Goal: Task Accomplishment & Management: Manage account settings

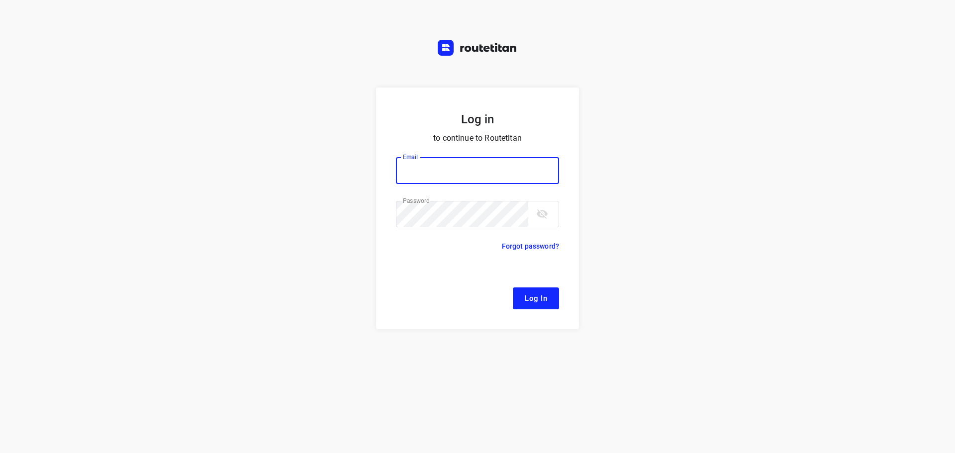
type input "[EMAIL_ADDRESS][DOMAIN_NAME]"
click at [544, 297] on span "Log In" at bounding box center [536, 298] width 22 height 13
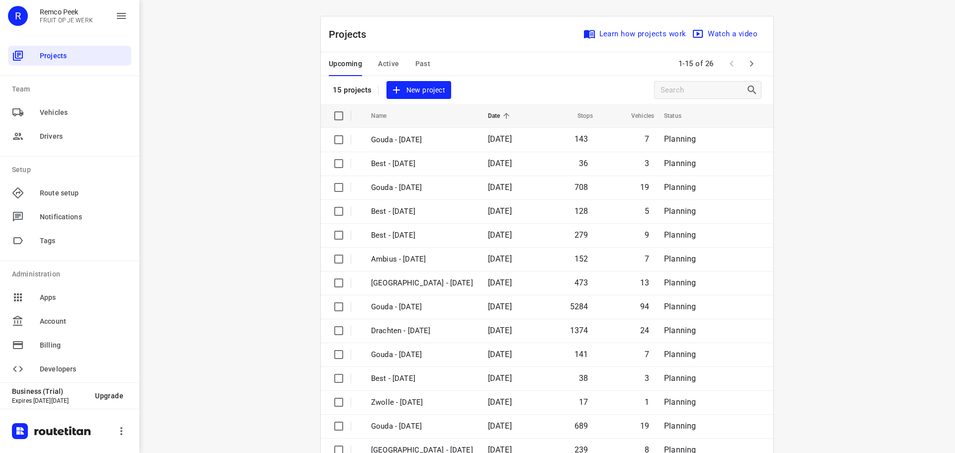
click at [386, 63] on span "Active" at bounding box center [388, 64] width 21 height 12
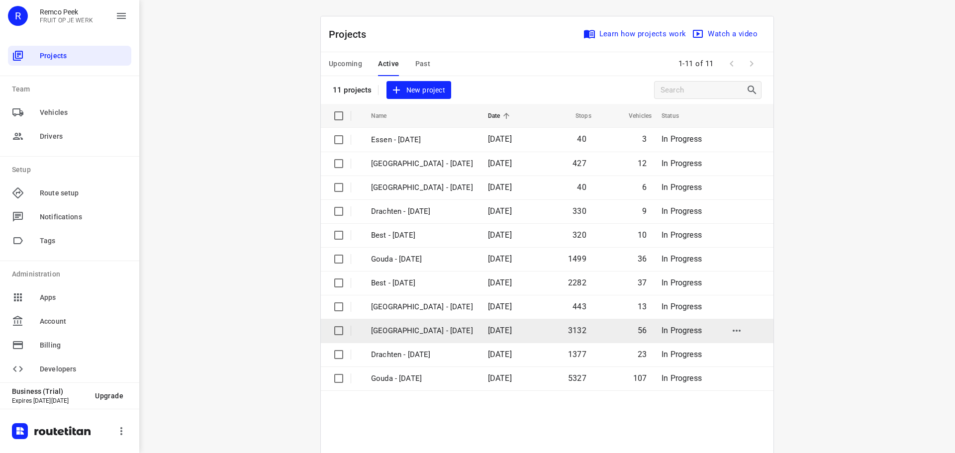
click at [409, 332] on p "Zwolle - Monday" at bounding box center [422, 330] width 102 height 11
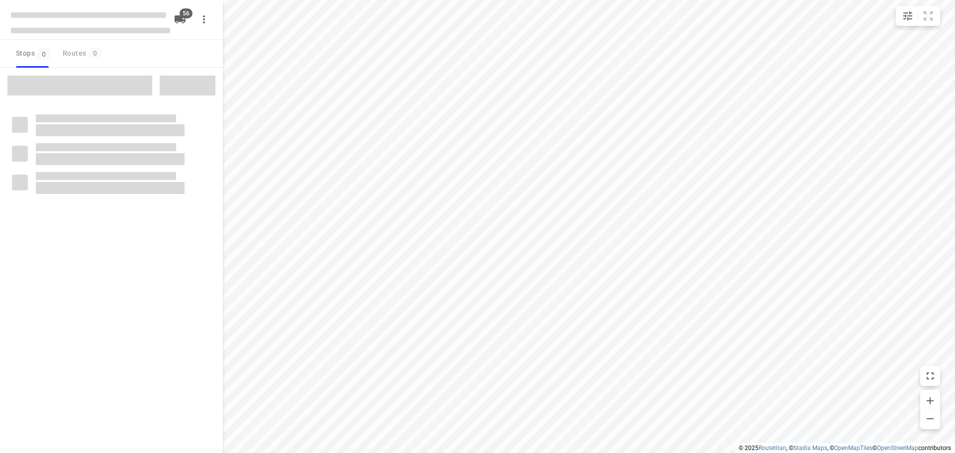
checkbox input "true"
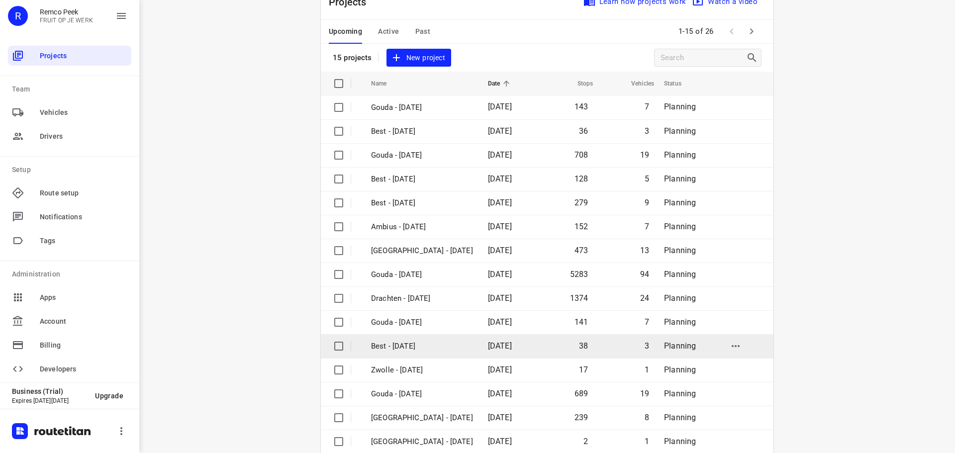
scroll to position [50, 0]
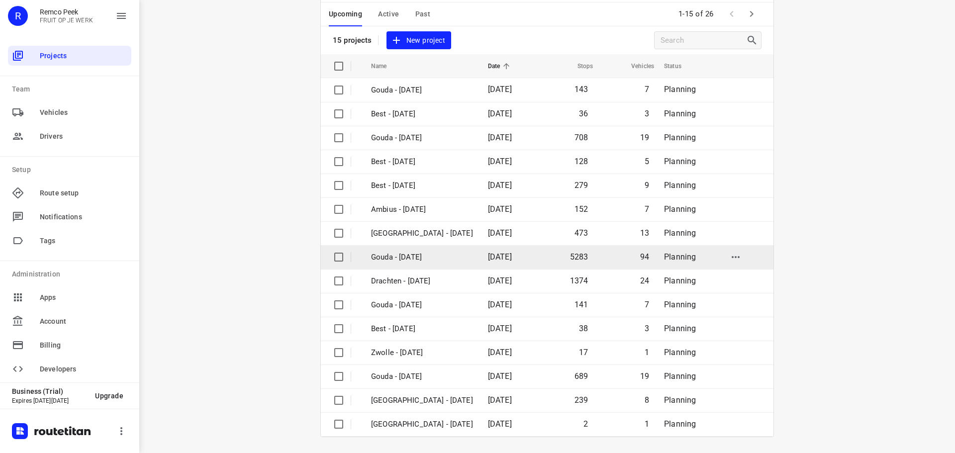
click at [405, 257] on p "Gouda - [DATE]" at bounding box center [422, 257] width 102 height 11
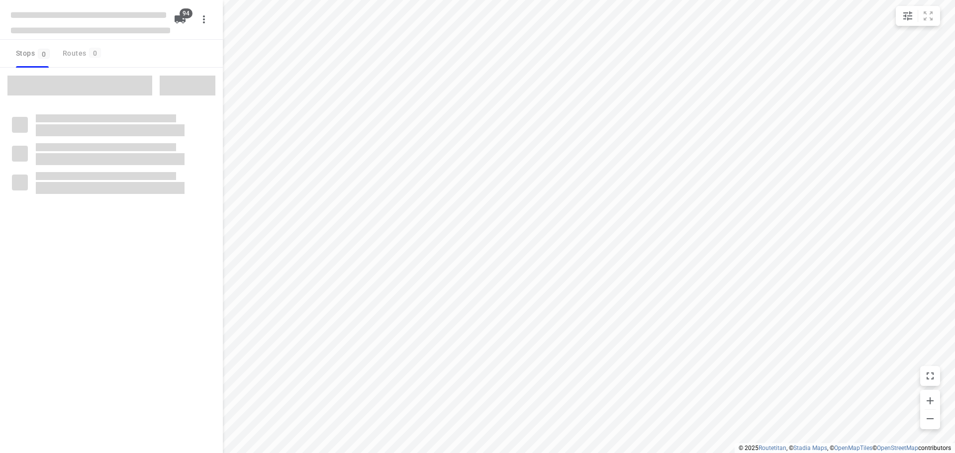
checkbox input "true"
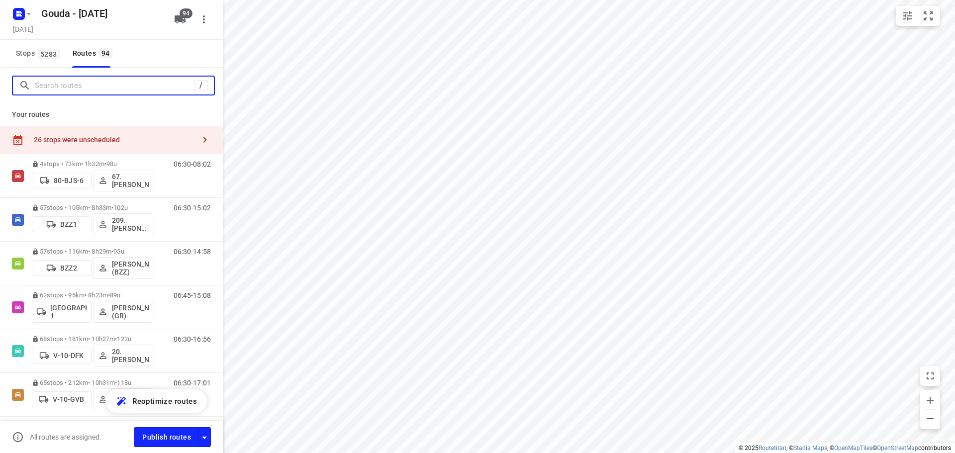
click at [85, 91] on input "Search routes" at bounding box center [114, 85] width 159 height 15
